Goal: Information Seeking & Learning: Learn about a topic

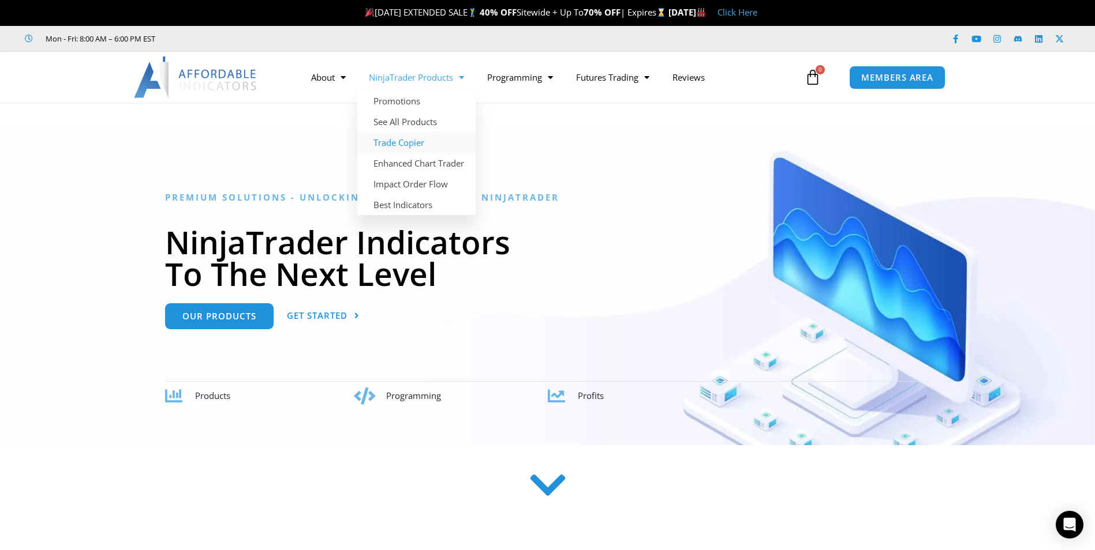
click at [415, 144] on link "Trade Copier" at bounding box center [416, 142] width 118 height 21
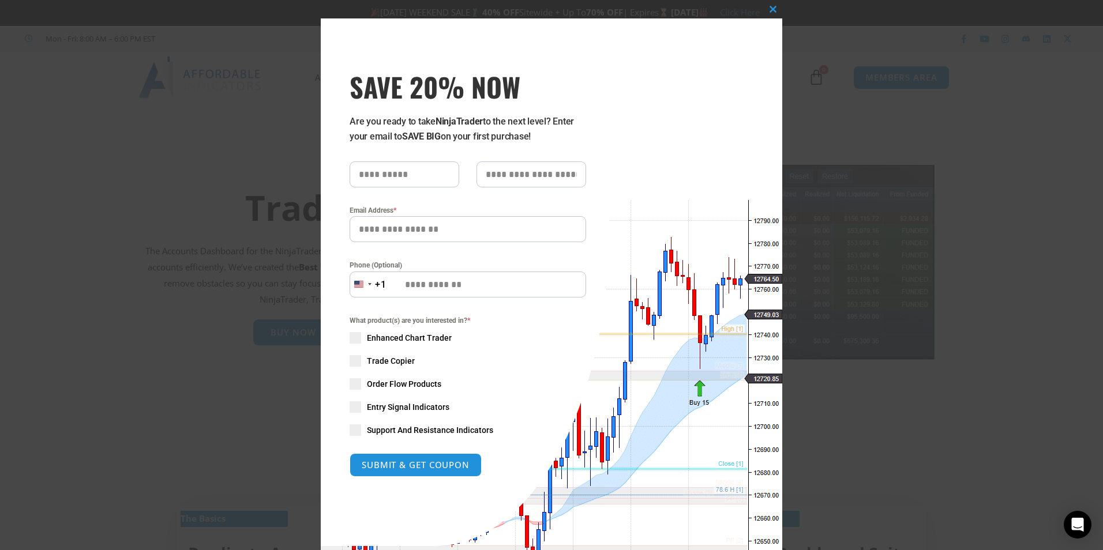
click at [938, 223] on div "Close this module SAVE 20% NOW Are you ready to take NinjaTrader to the next le…" at bounding box center [551, 275] width 1103 height 550
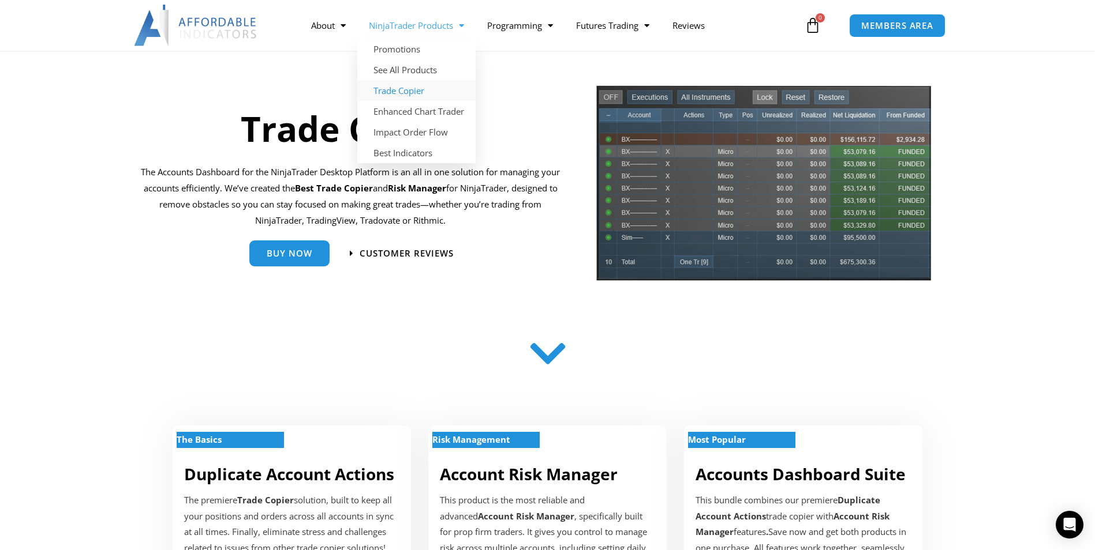
scroll to position [80, 0]
click at [1002, 154] on section "Trade Copier The Accounts Dashboard for the NinjaTrader Desktop Platform is an …" at bounding box center [547, 187] width 1095 height 218
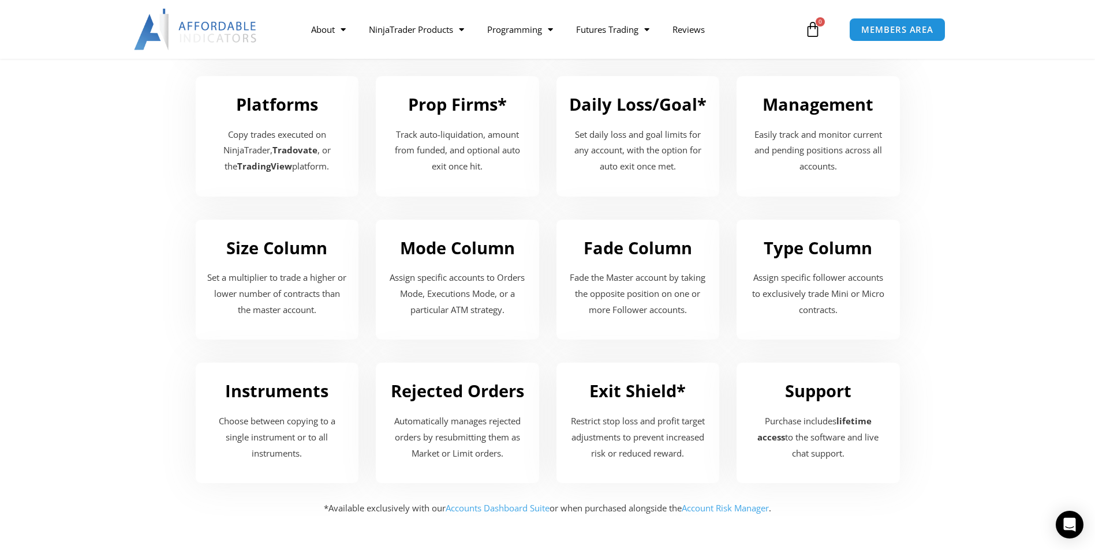
scroll to position [1389, 0]
